Goal: Register for event/course

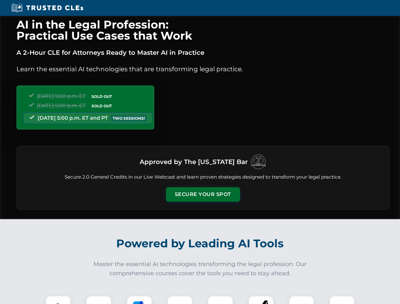
click at [203, 195] on button "Secure Your Spot" at bounding box center [203, 194] width 74 height 15
click at [58, 300] on img at bounding box center [58, 308] width 18 height 18
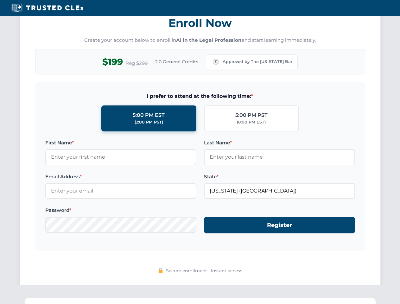
scroll to position [622, 0]
